Goal: Information Seeking & Learning: Learn about a topic

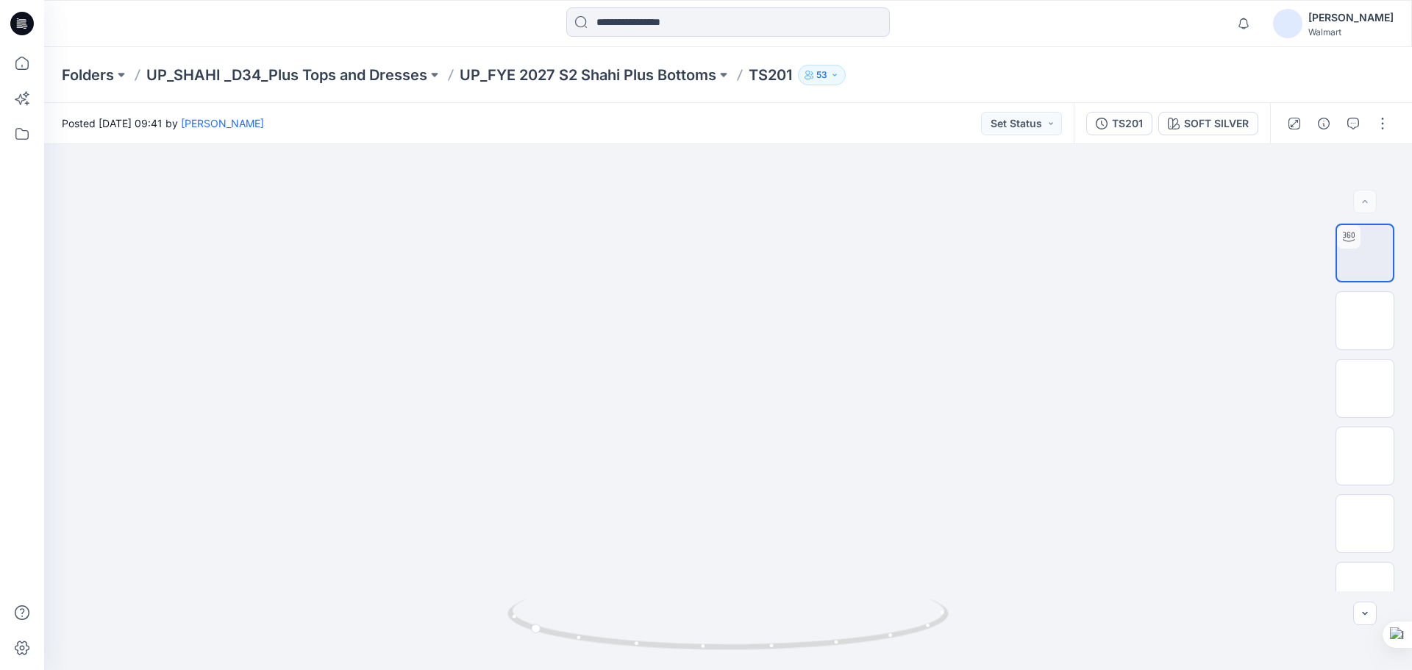
click at [707, 21] on input at bounding box center [728, 21] width 324 height 29
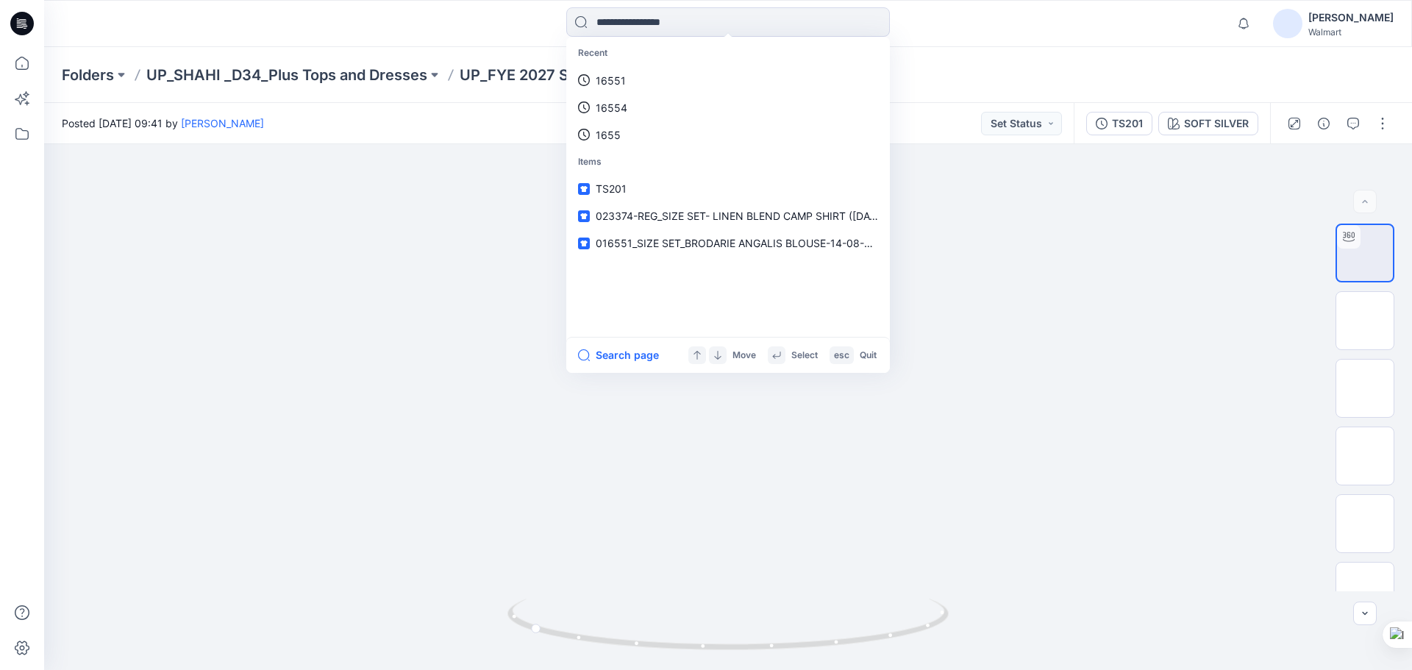
click at [707, 21] on input at bounding box center [728, 21] width 324 height 29
click at [569, 67] on link "16551" at bounding box center [728, 80] width 318 height 27
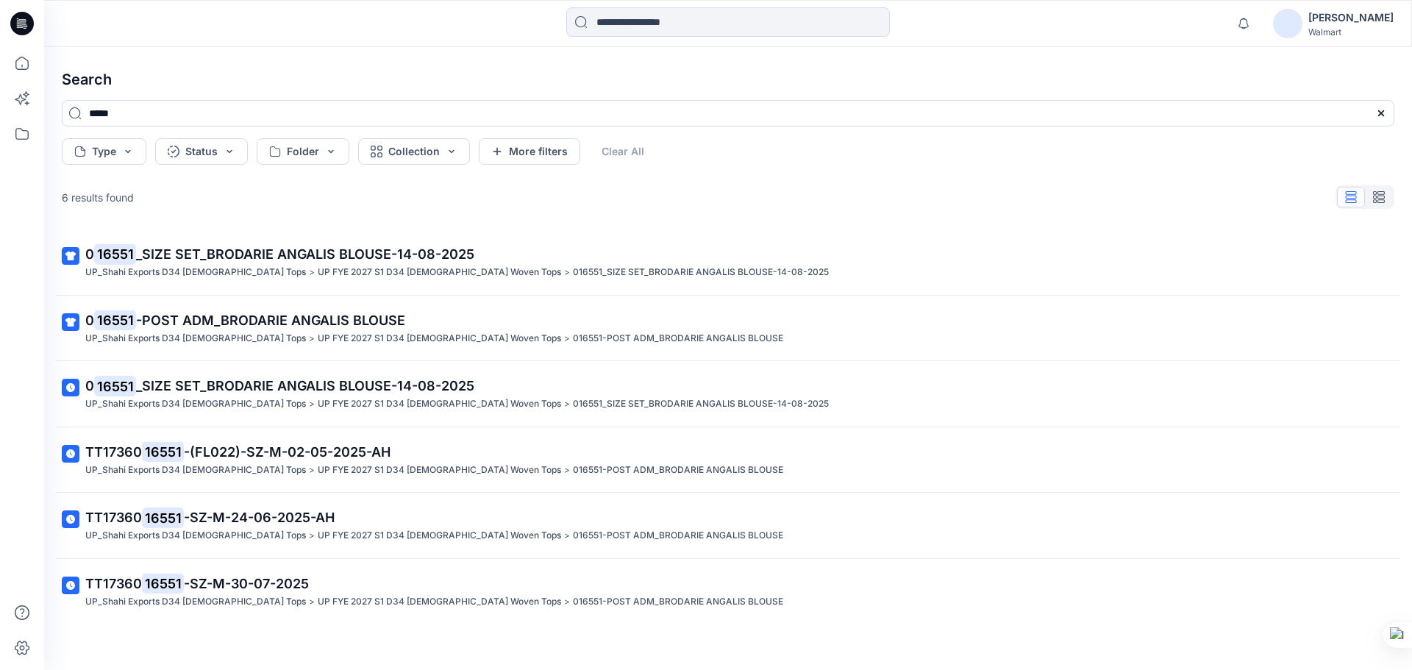
drag, startPoint x: 24, startPoint y: 23, endPoint x: 65, endPoint y: 29, distance: 41.7
click at [24, 23] on icon at bounding box center [22, 24] width 24 height 24
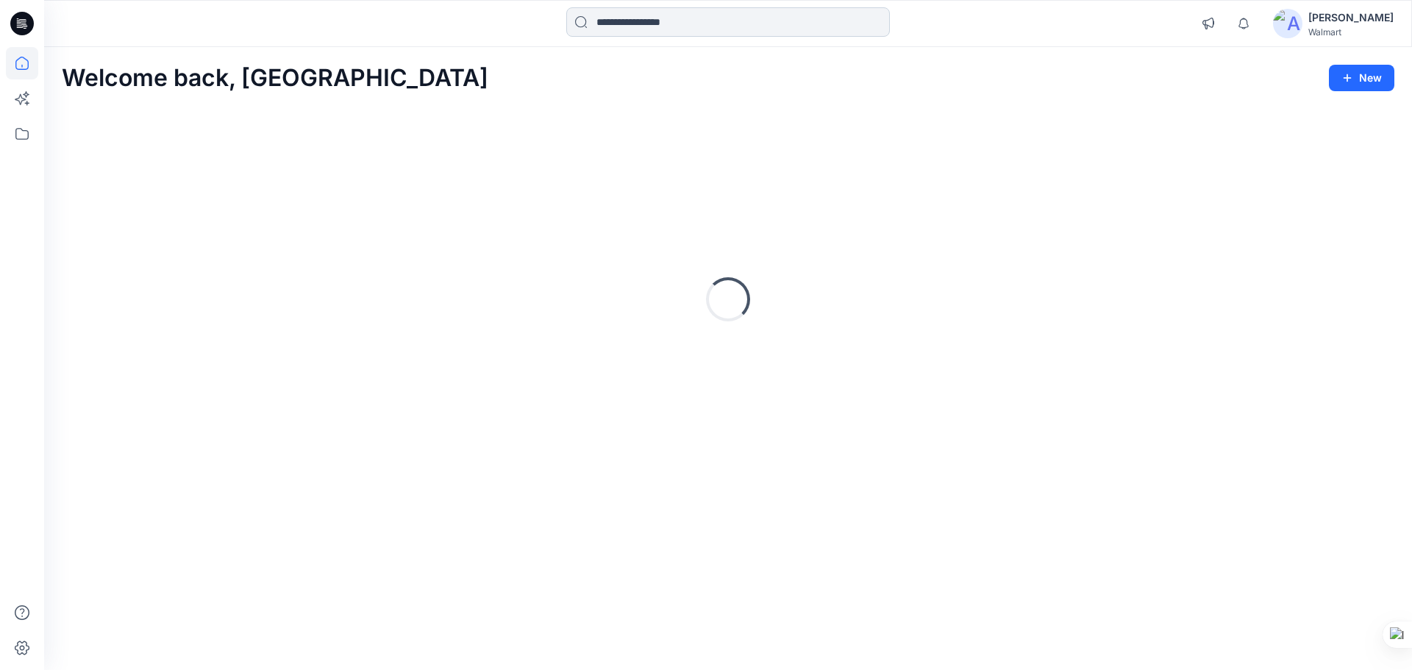
drag, startPoint x: 634, startPoint y: 18, endPoint x: 765, endPoint y: 19, distance: 131.6
click at [635, 18] on input at bounding box center [728, 21] width 324 height 29
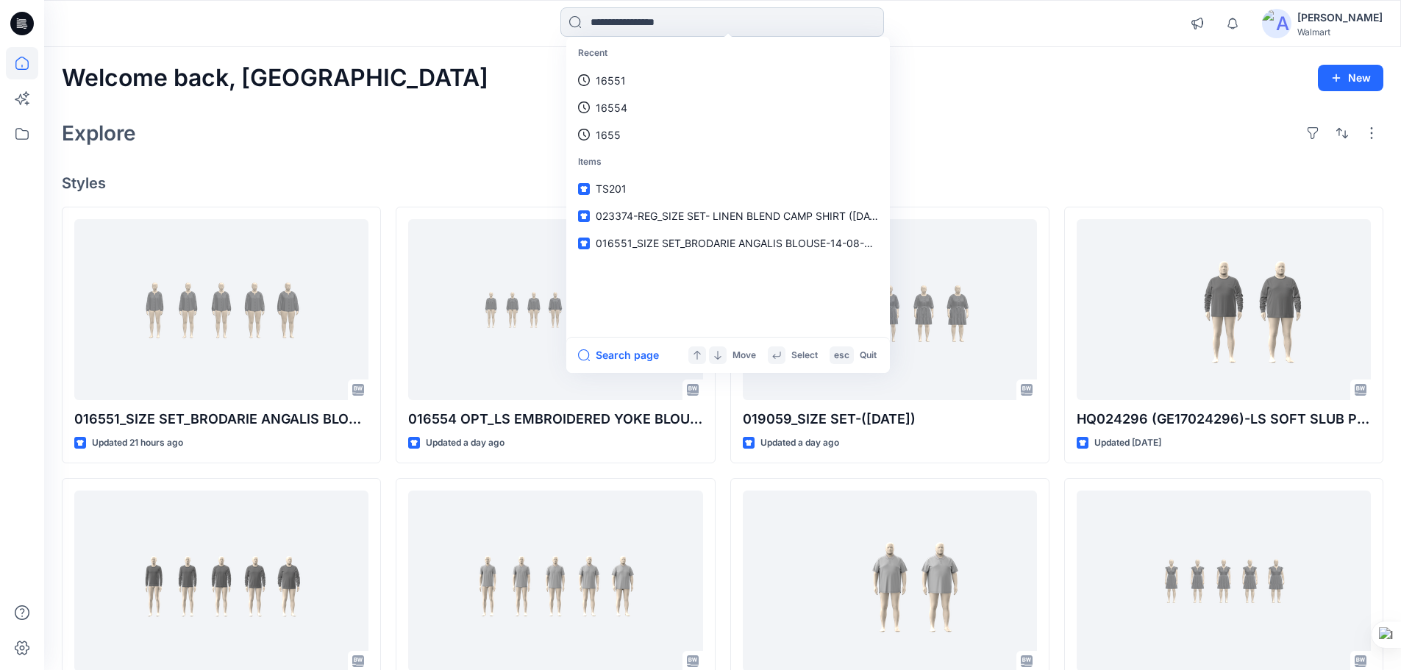
click at [636, 16] on input at bounding box center [722, 21] width 324 height 29
type input "****"
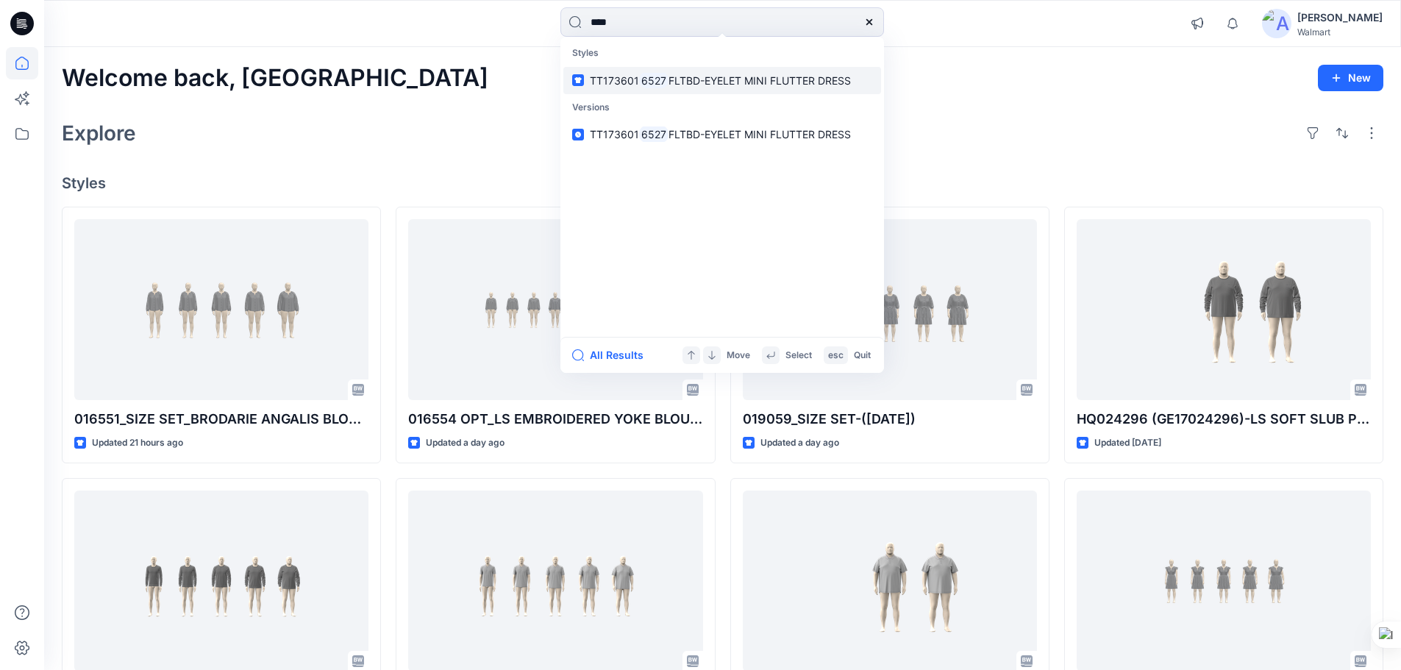
click at [629, 82] on span "TT173601" at bounding box center [614, 80] width 49 height 13
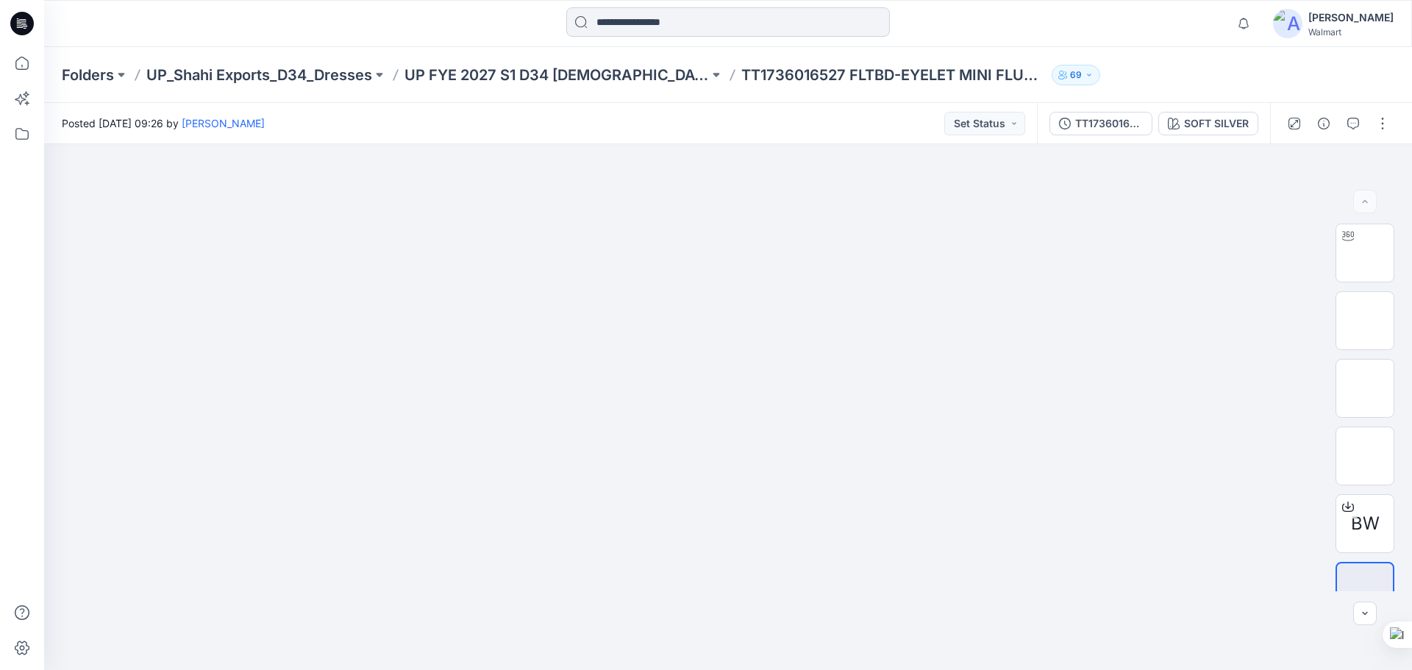
click at [703, 24] on input at bounding box center [728, 21] width 324 height 29
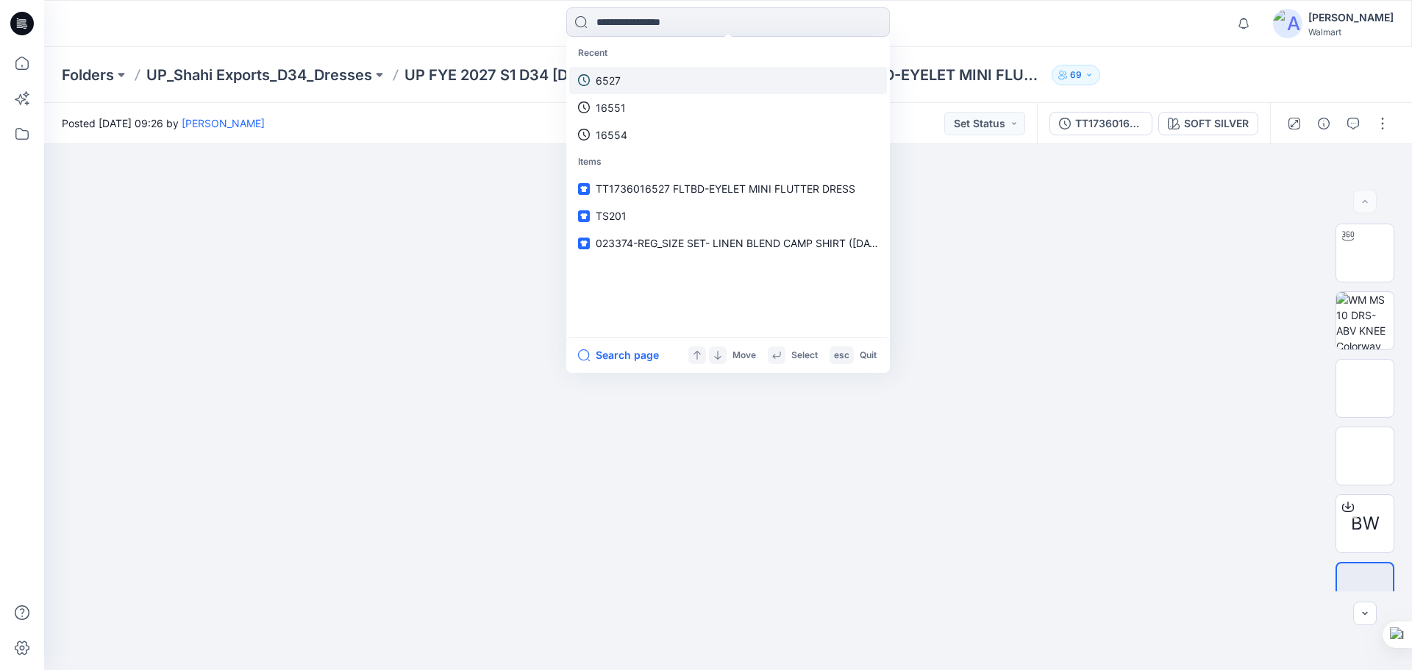
click at [633, 83] on link "6527" at bounding box center [728, 80] width 318 height 27
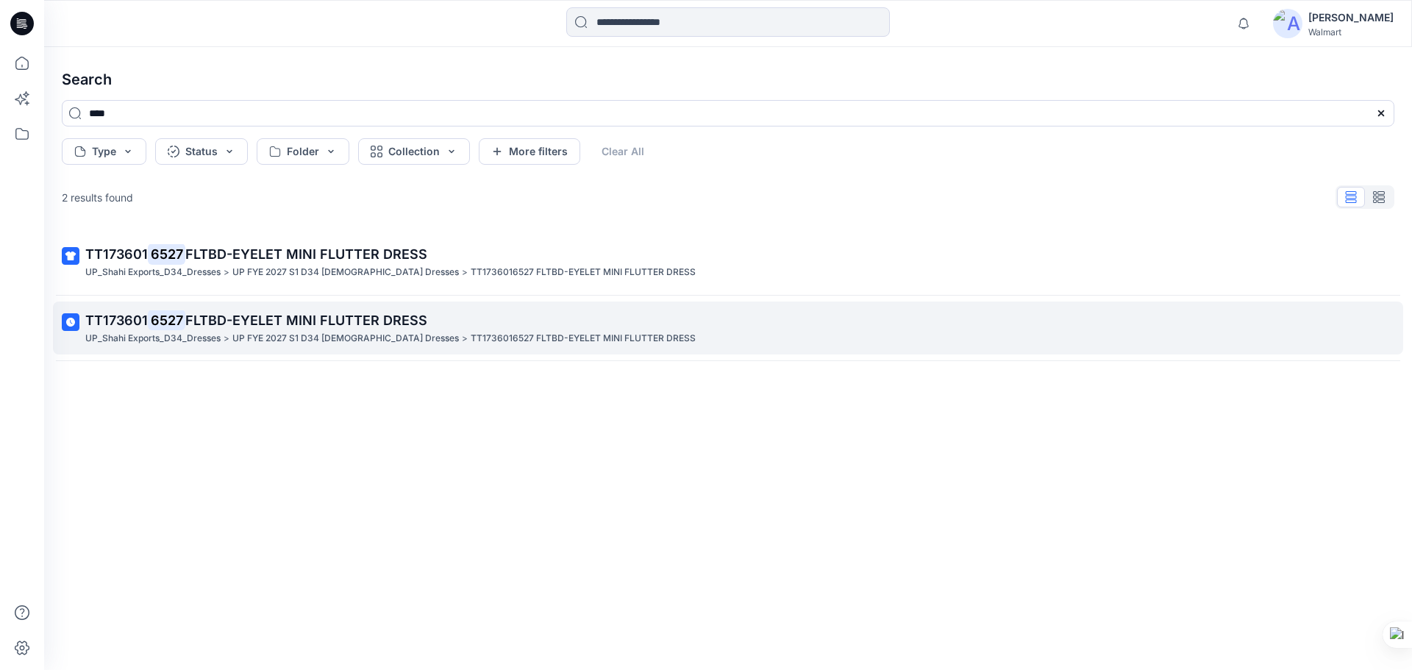
click at [182, 326] on mark "6527" at bounding box center [167, 320] width 38 height 21
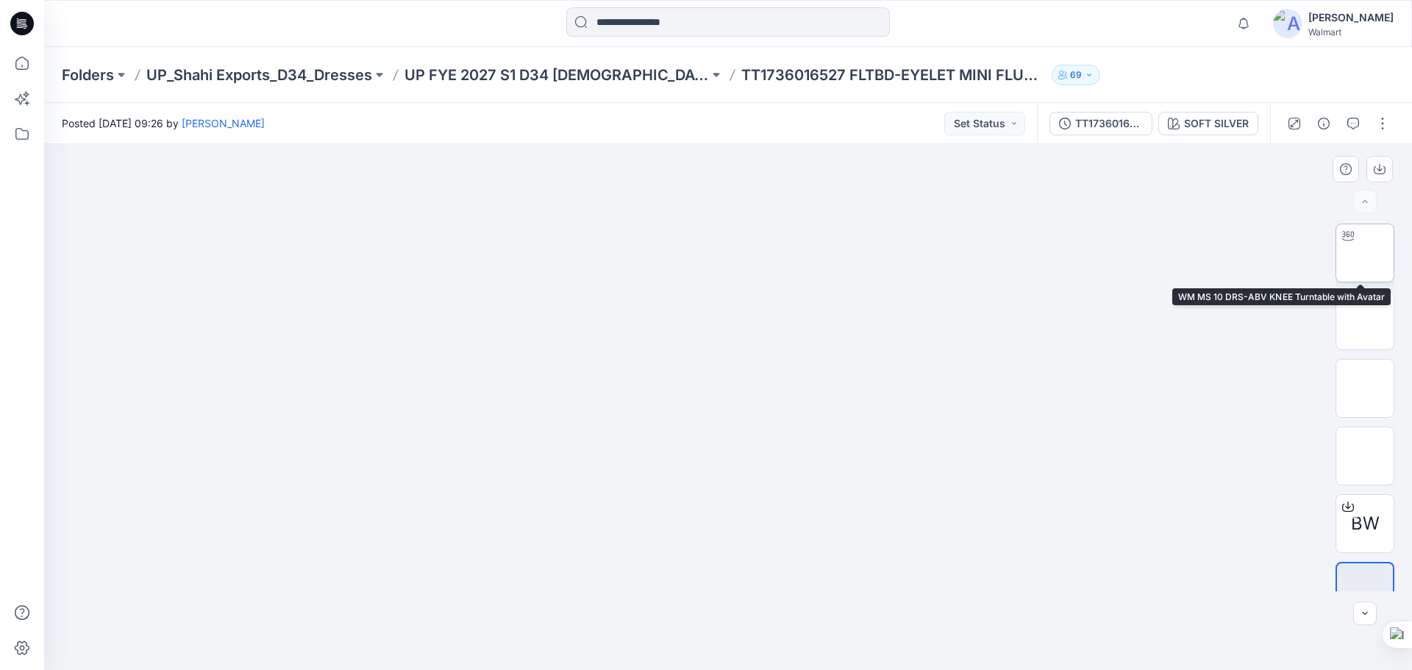
click at [1365, 253] on img at bounding box center [1365, 253] width 0 height 0
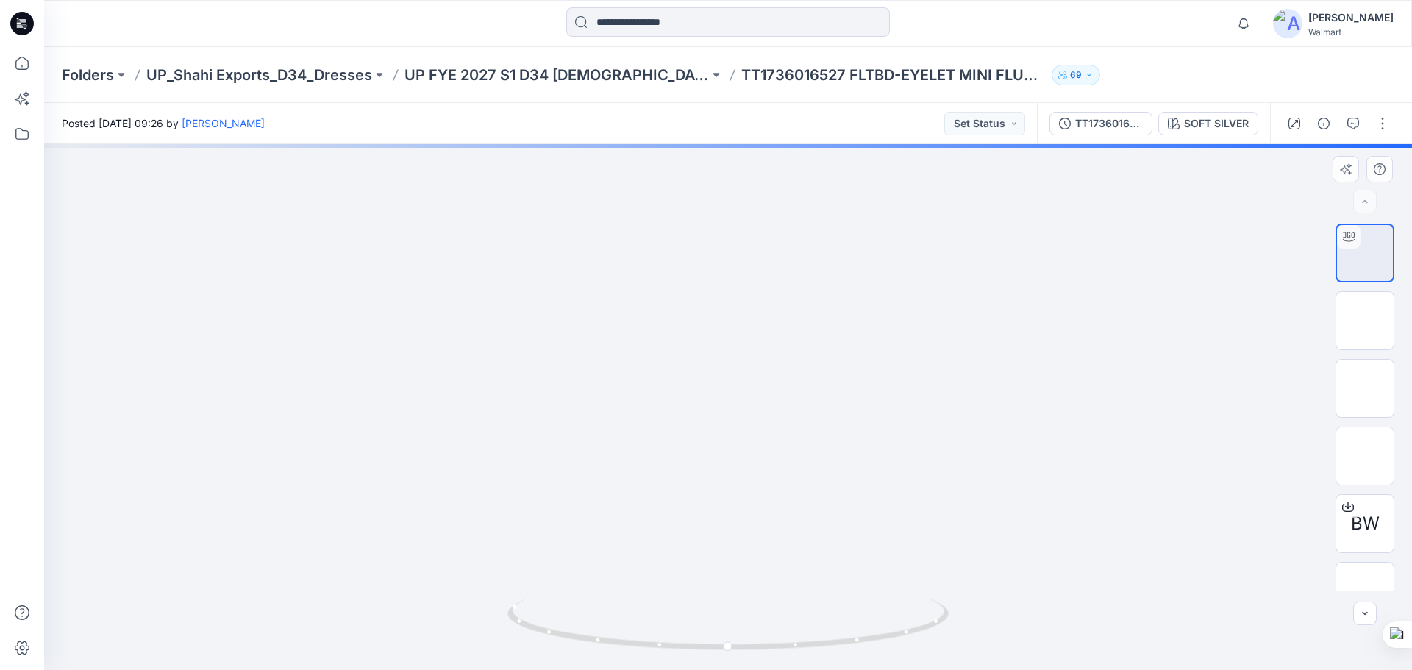
drag, startPoint x: 749, startPoint y: 299, endPoint x: 746, endPoint y: 571, distance: 271.3
click at [746, 60] on img at bounding box center [729, 60] width 1238 height 0
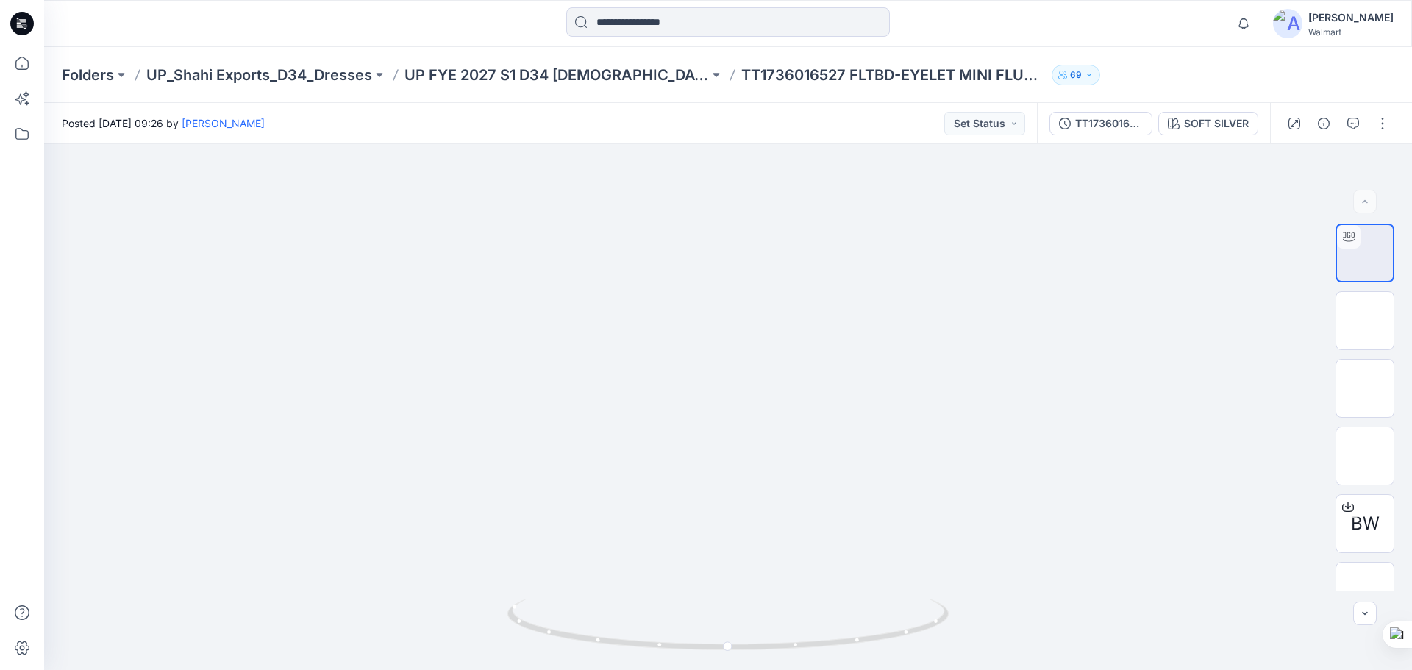
click at [26, 24] on icon at bounding box center [24, 24] width 6 height 1
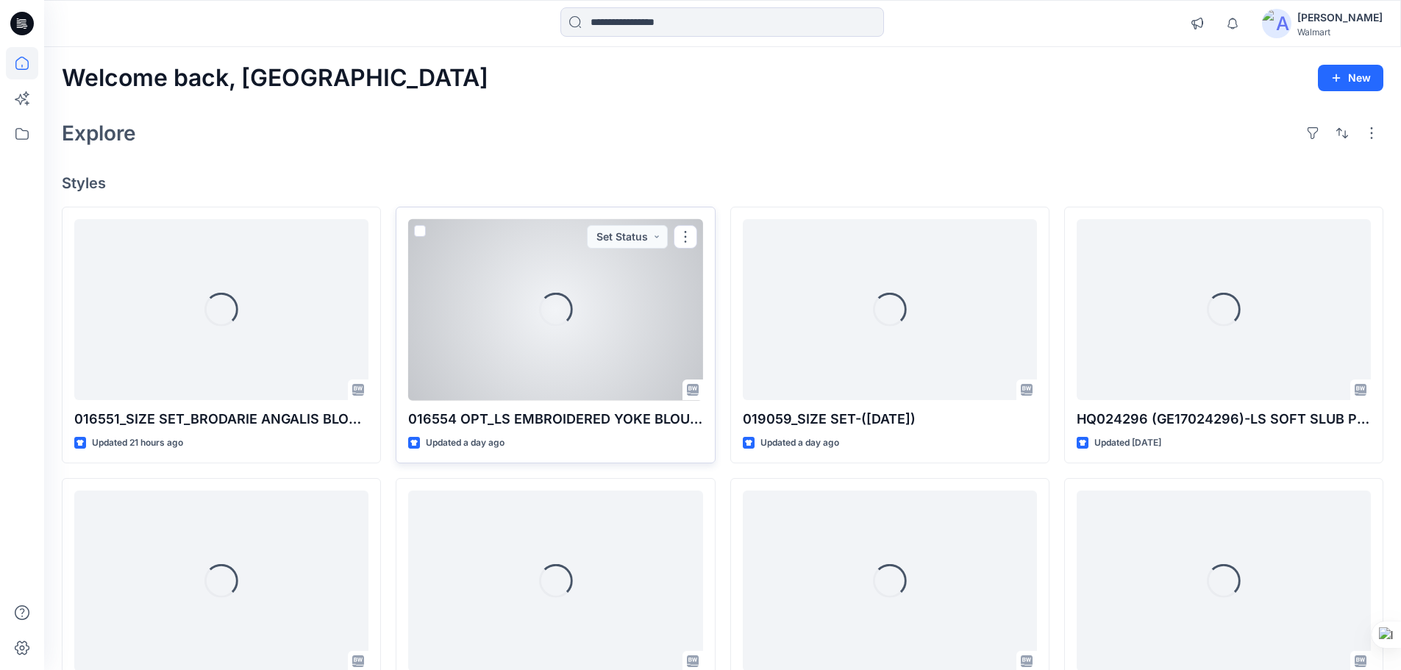
scroll to position [74, 0]
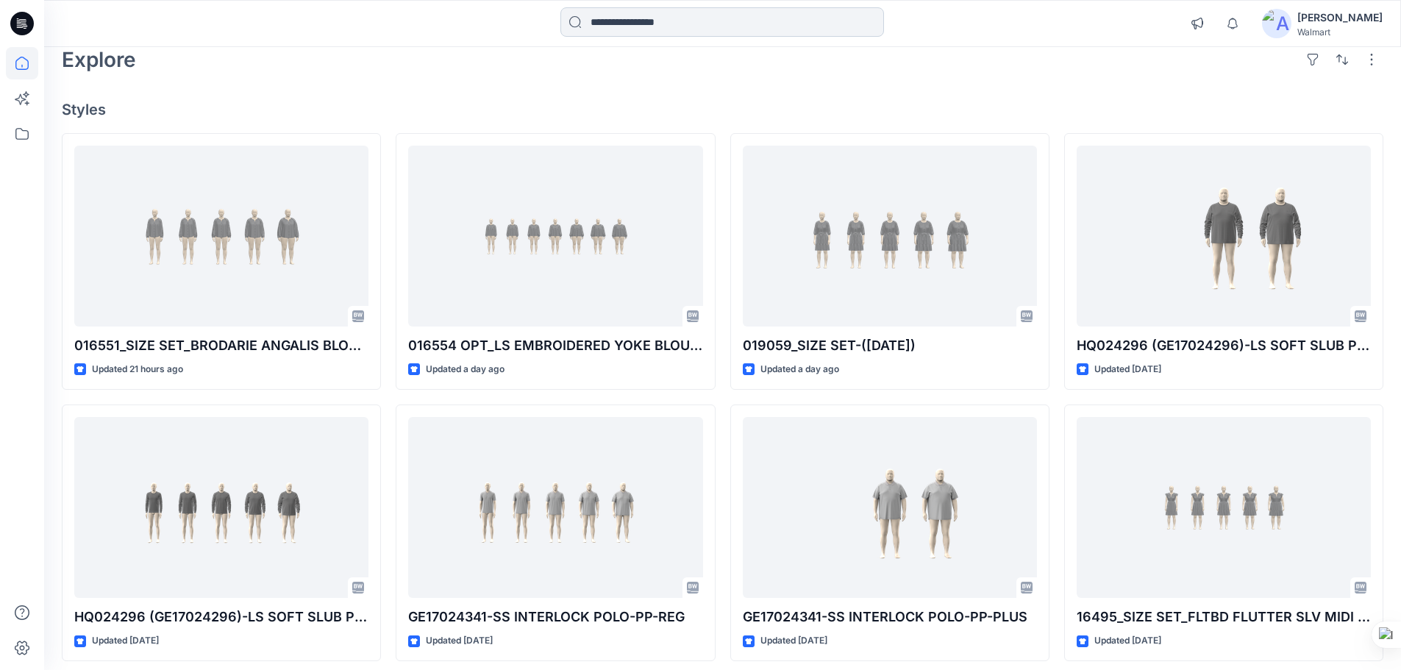
click at [688, 18] on input at bounding box center [722, 21] width 324 height 29
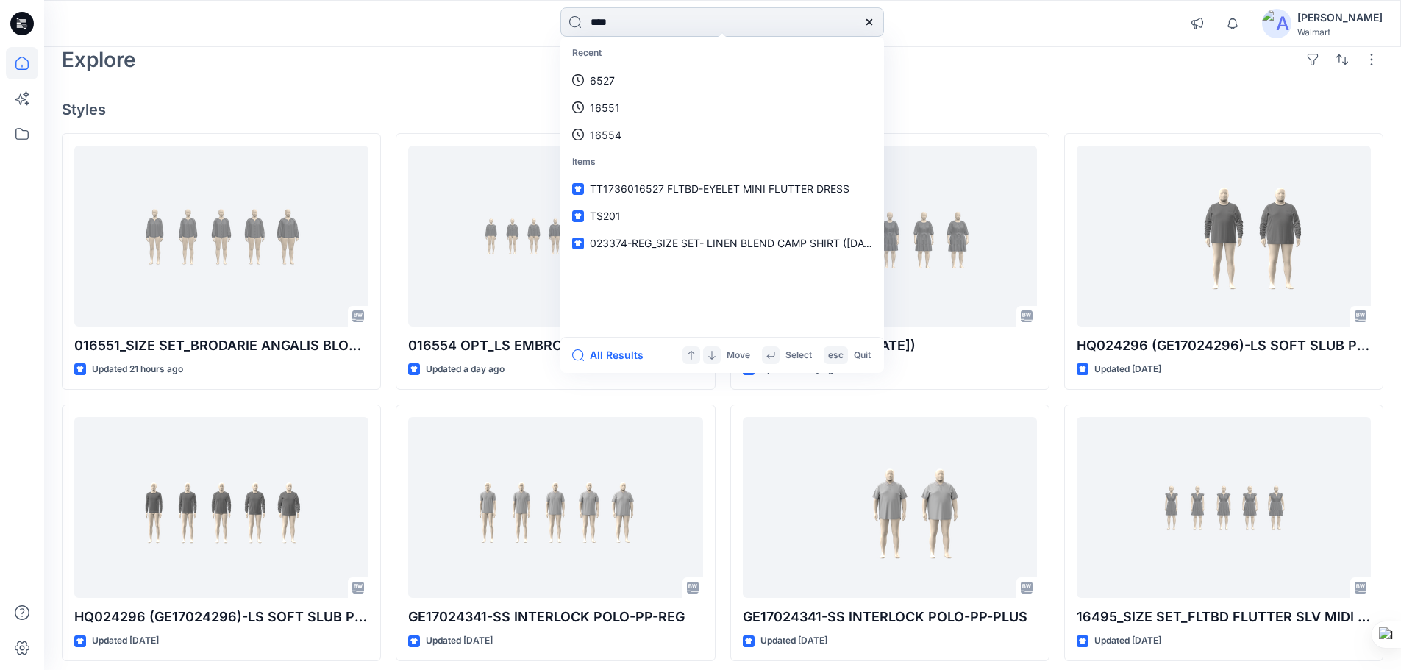
type input "****"
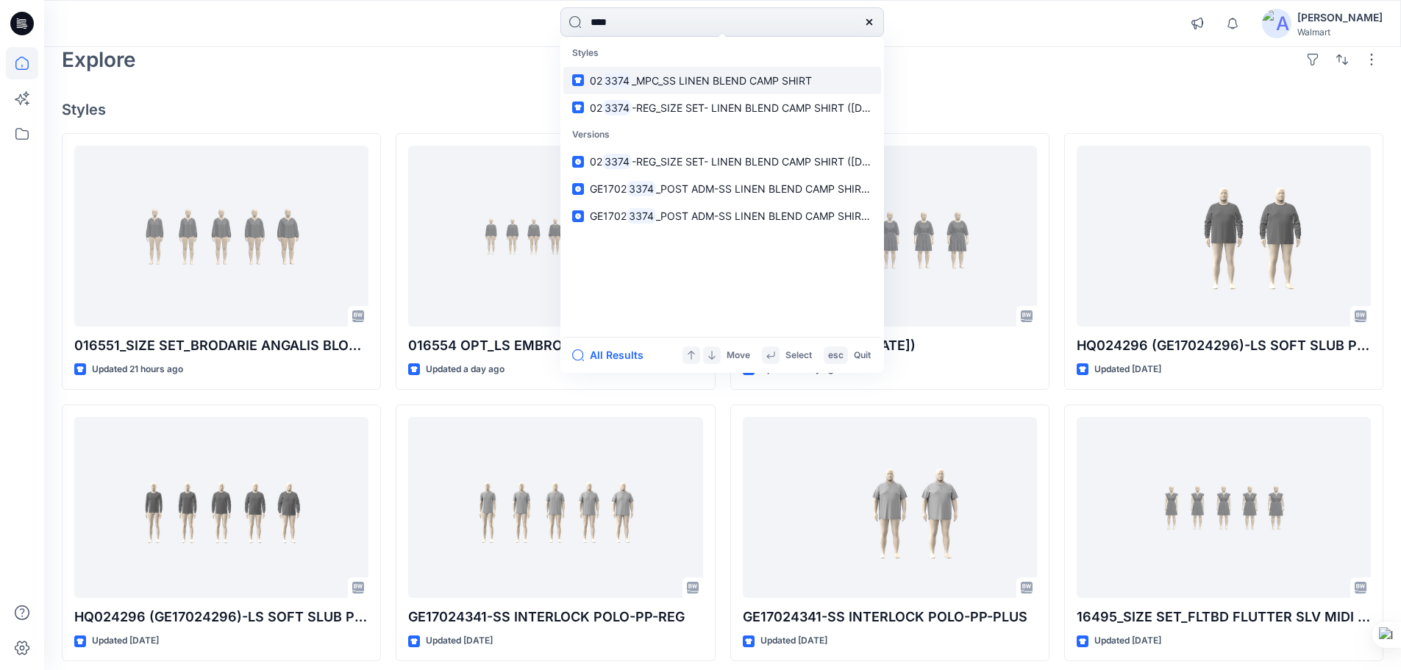
click at [679, 81] on span "_MPC_SS LINEN BLEND CAMP SHIRT" at bounding box center [722, 80] width 180 height 13
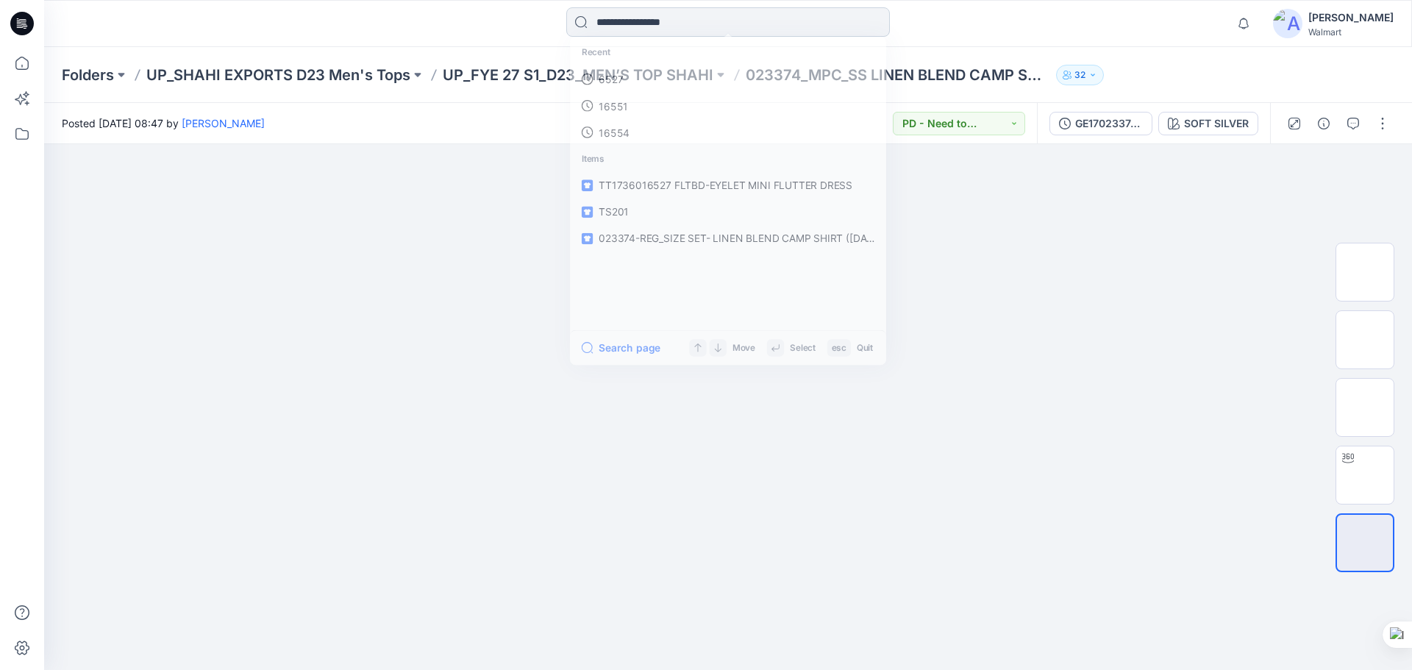
click at [683, 12] on input at bounding box center [728, 21] width 324 height 29
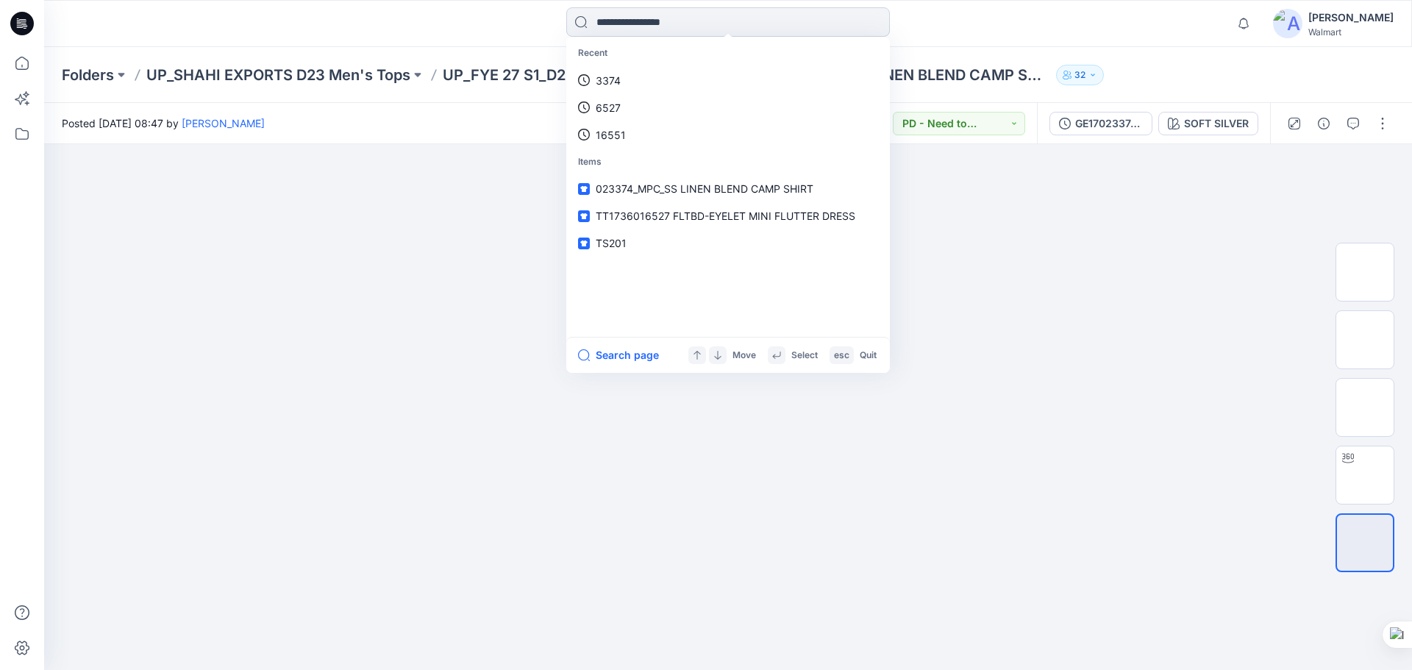
click at [704, 25] on input at bounding box center [728, 21] width 324 height 29
type input "****"
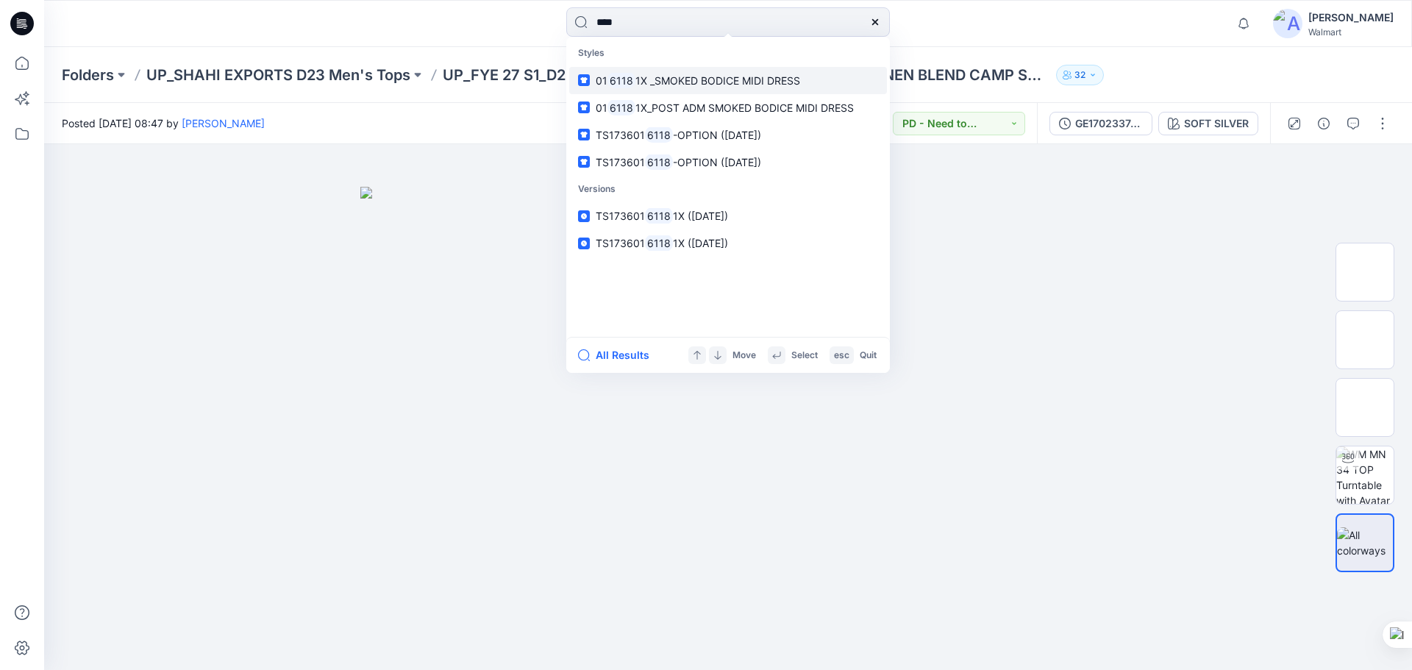
click at [690, 86] on span "1X _SMOKED BODICE MIDI DRESS" at bounding box center [717, 80] width 165 height 13
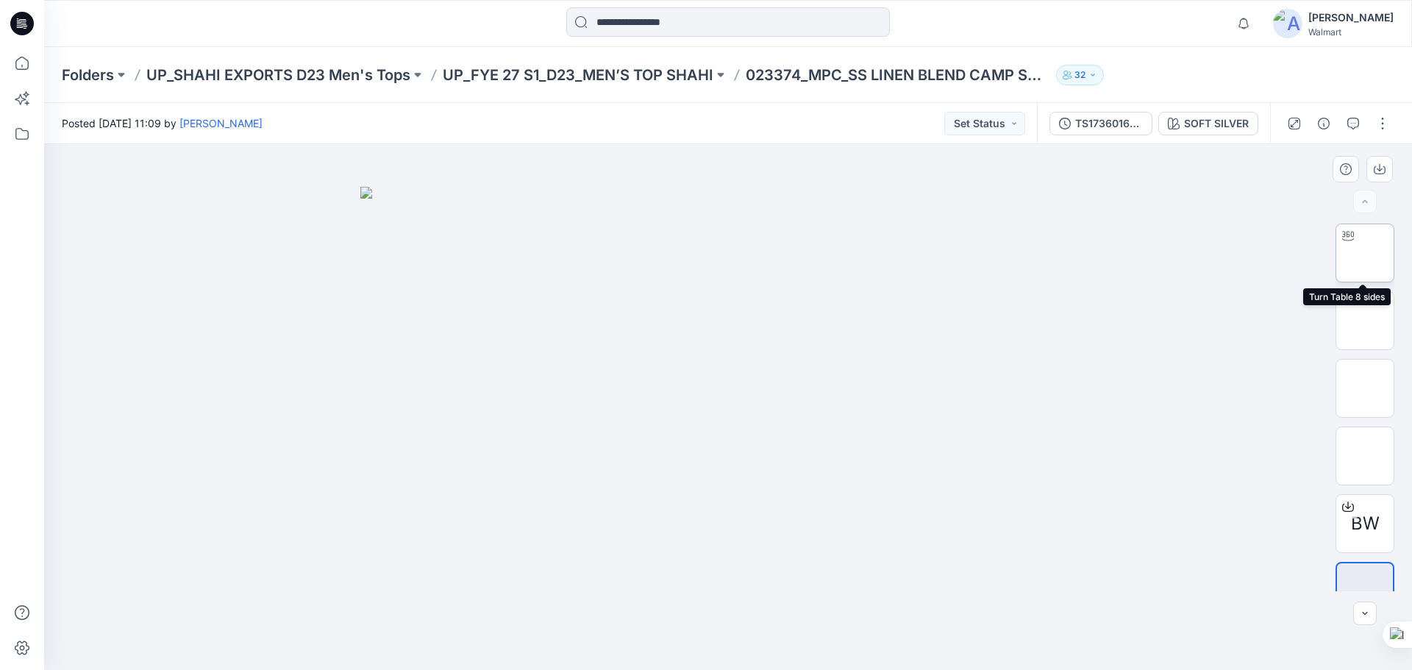
click at [1365, 253] on img at bounding box center [1365, 253] width 0 height 0
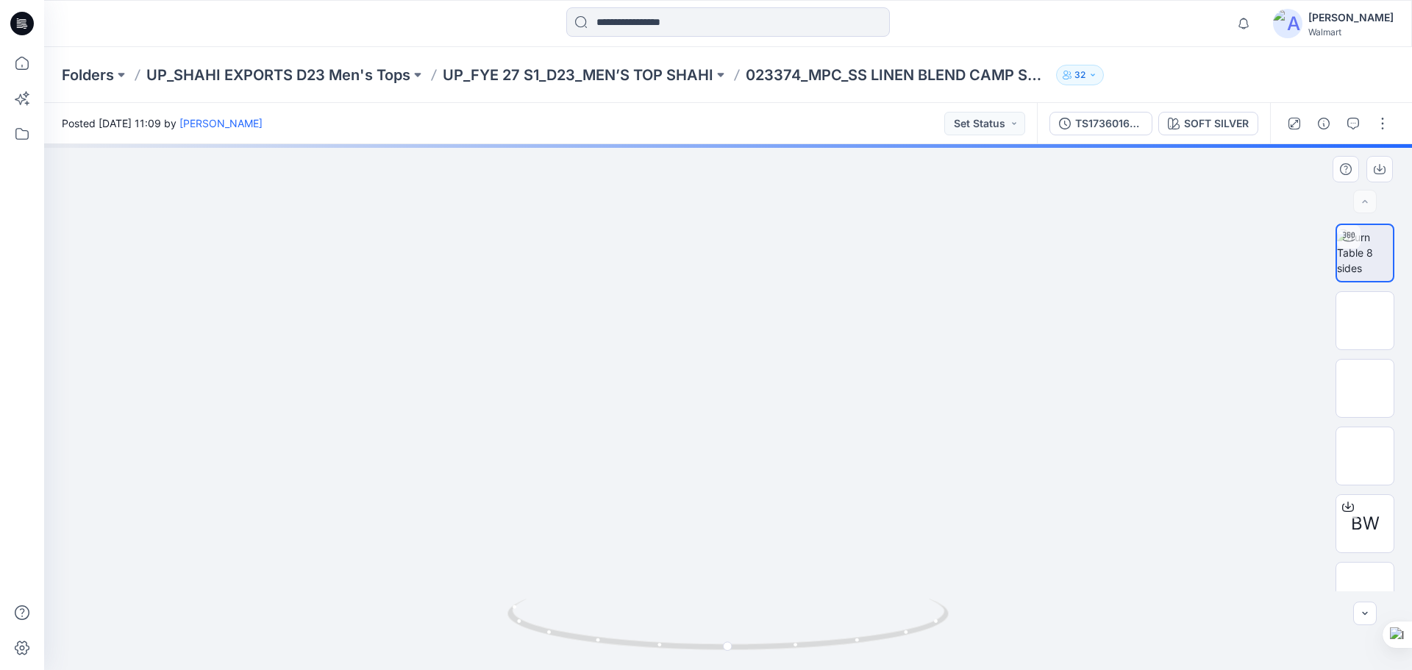
drag, startPoint x: 811, startPoint y: 415, endPoint x: 811, endPoint y: 462, distance: 47.1
drag, startPoint x: 810, startPoint y: 542, endPoint x: 821, endPoint y: 346, distance: 195.9
